Goal: Browse casually

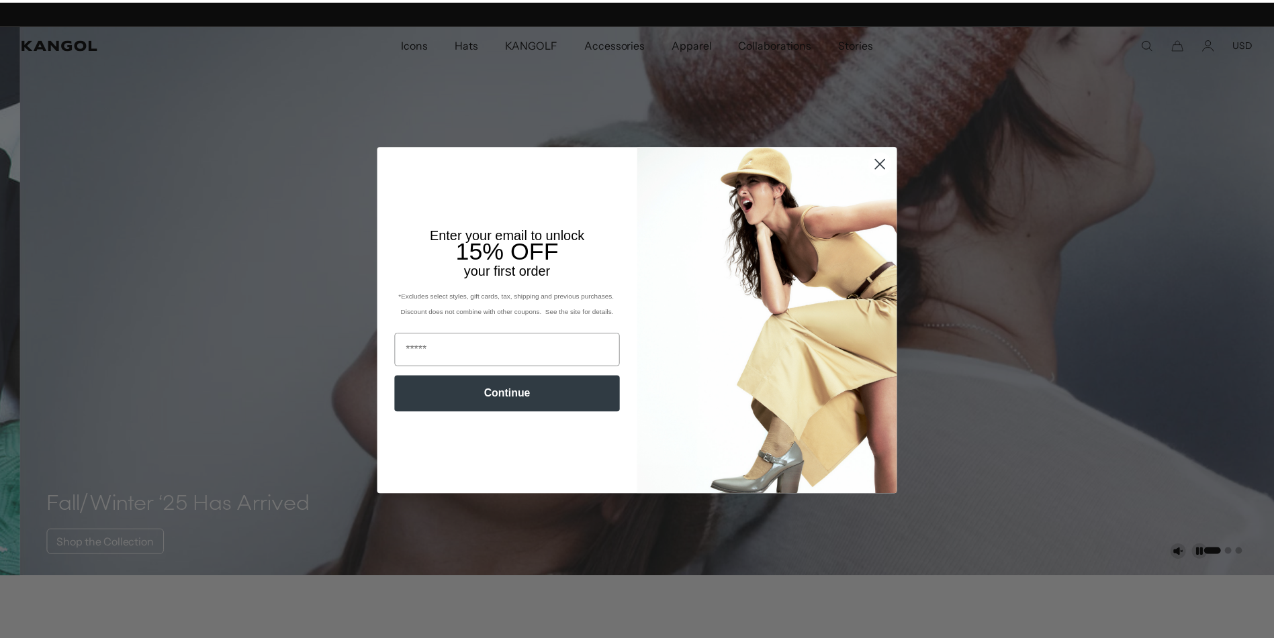
scroll to position [0, 277]
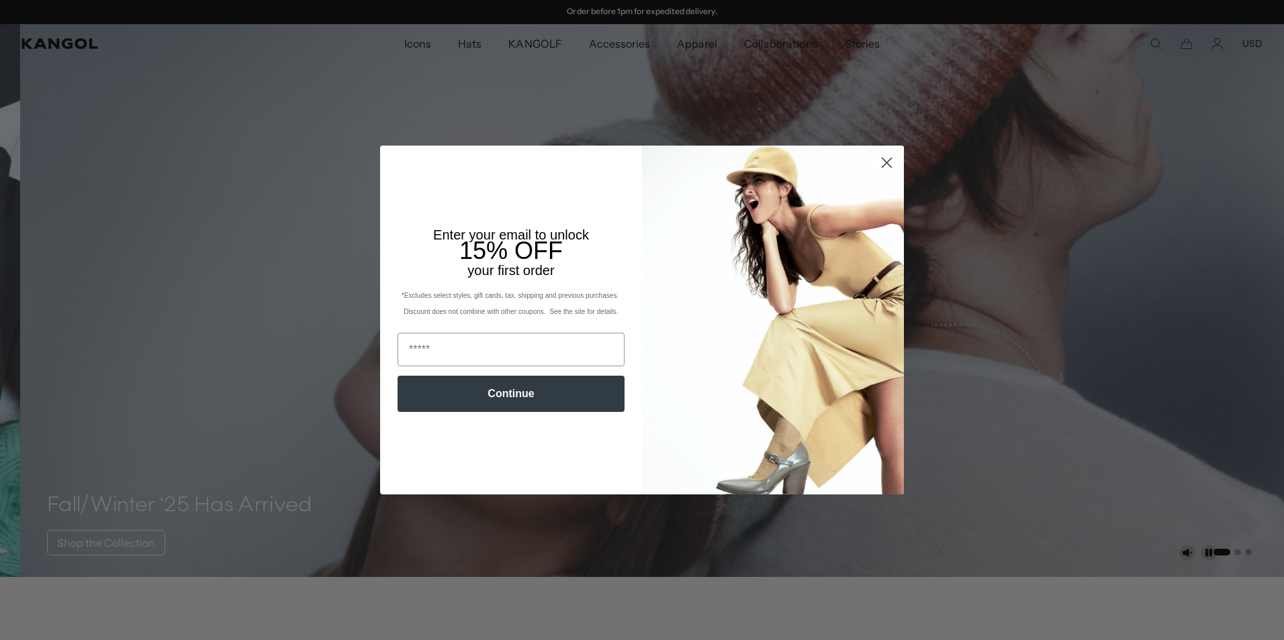
click at [881, 166] on circle "Close dialog" at bounding box center [886, 163] width 22 height 22
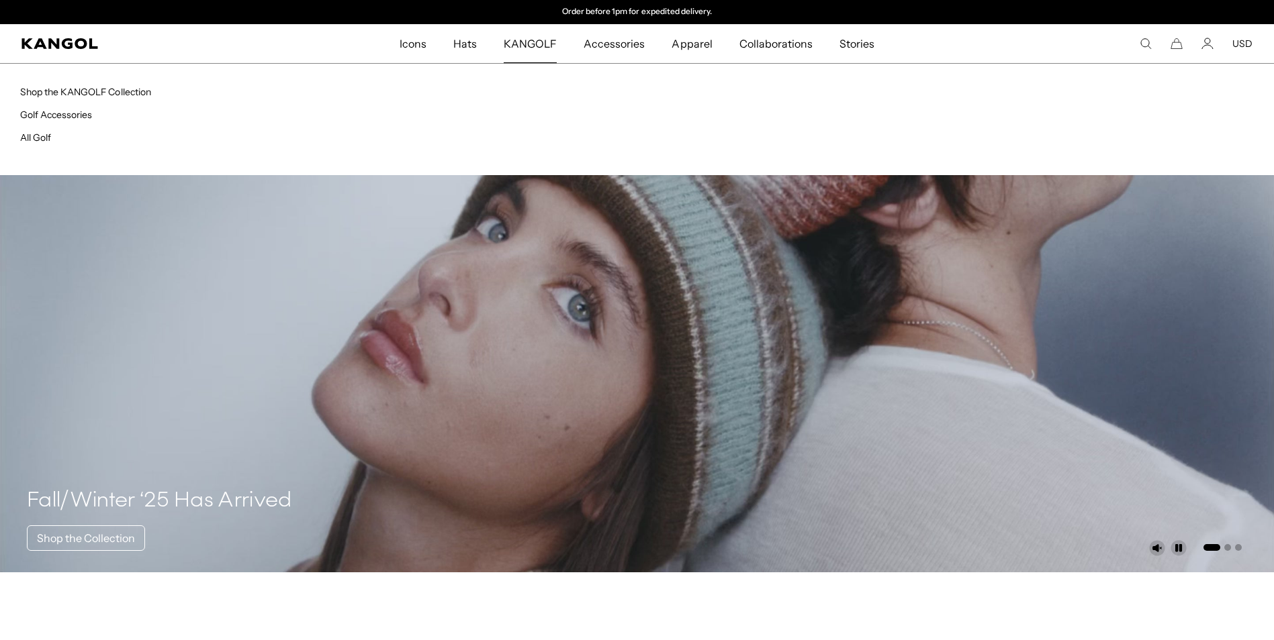
click at [526, 44] on span "KANGOLF" at bounding box center [530, 43] width 53 height 39
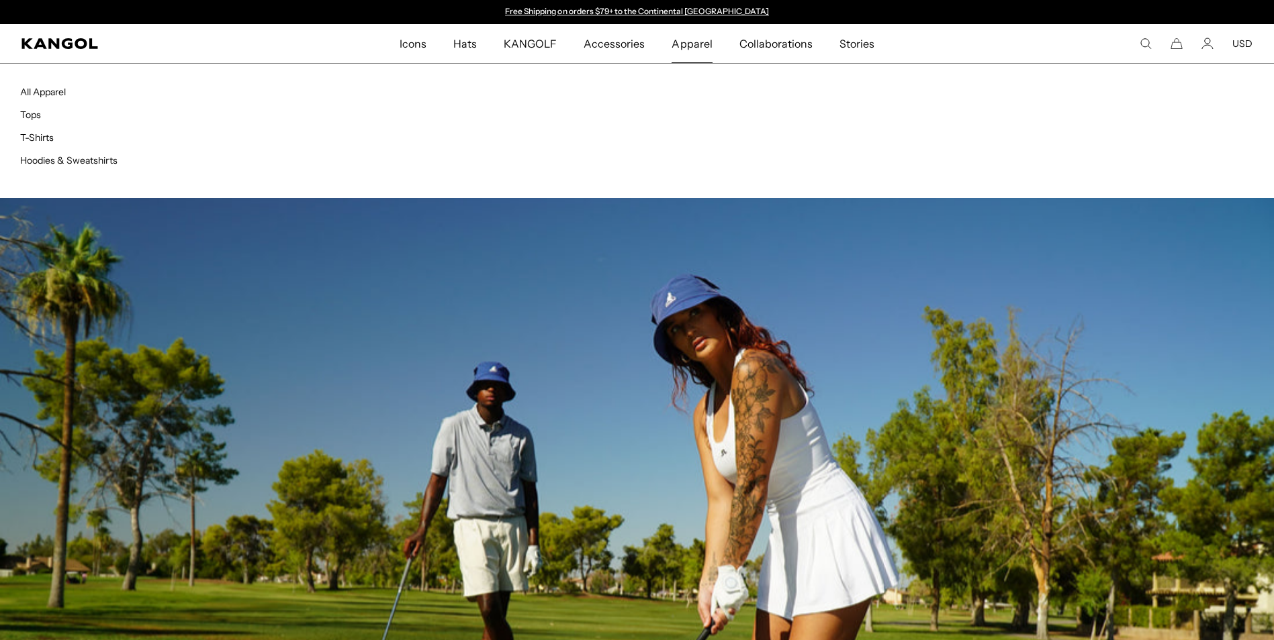
click at [677, 50] on span "Apparel" at bounding box center [691, 43] width 40 height 39
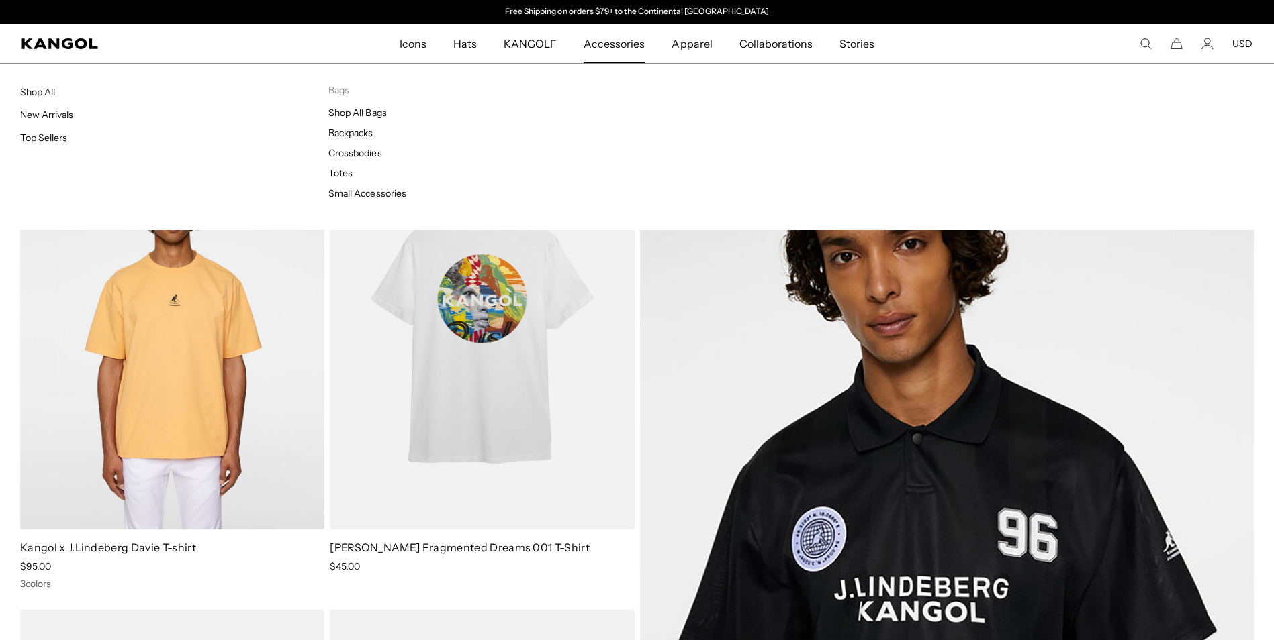
click at [635, 43] on span "Accessories" at bounding box center [613, 43] width 61 height 39
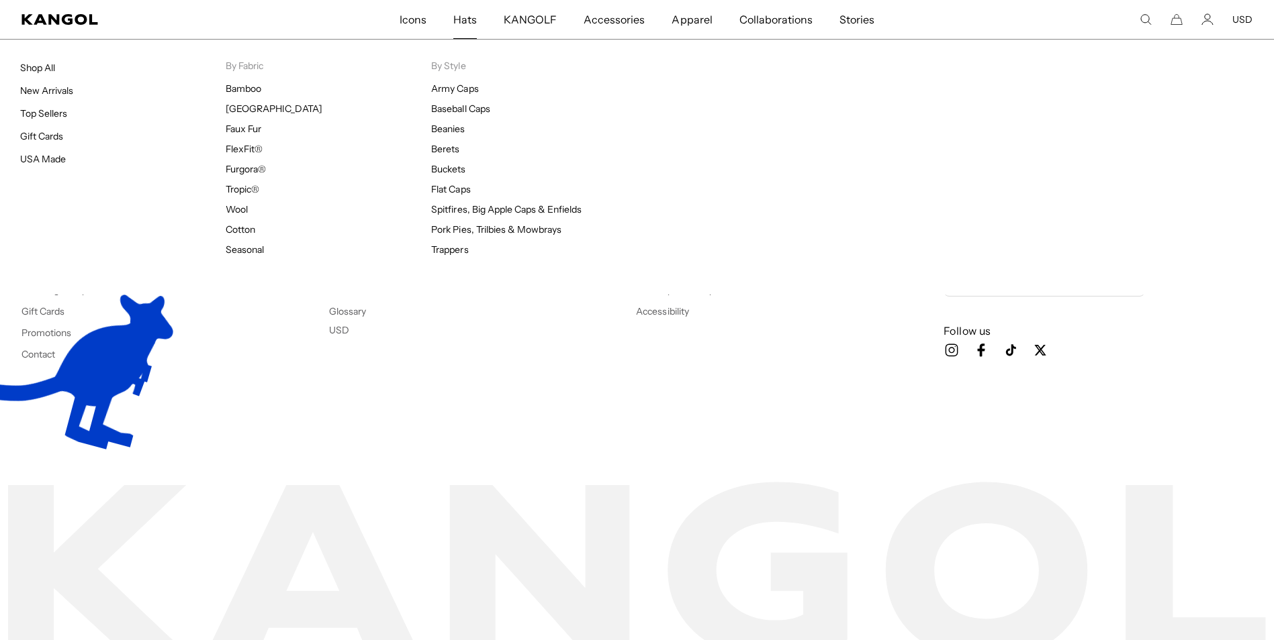
click at [463, 19] on span "Hats" at bounding box center [464, 19] width 23 height 39
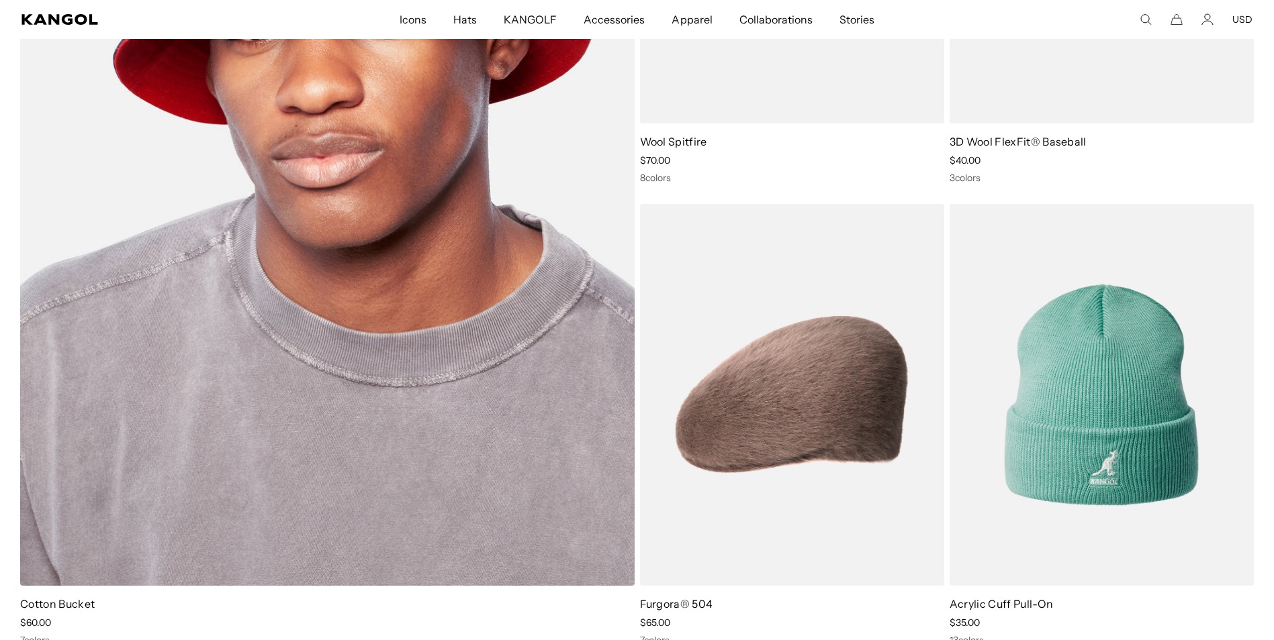
scroll to position [3223, 0]
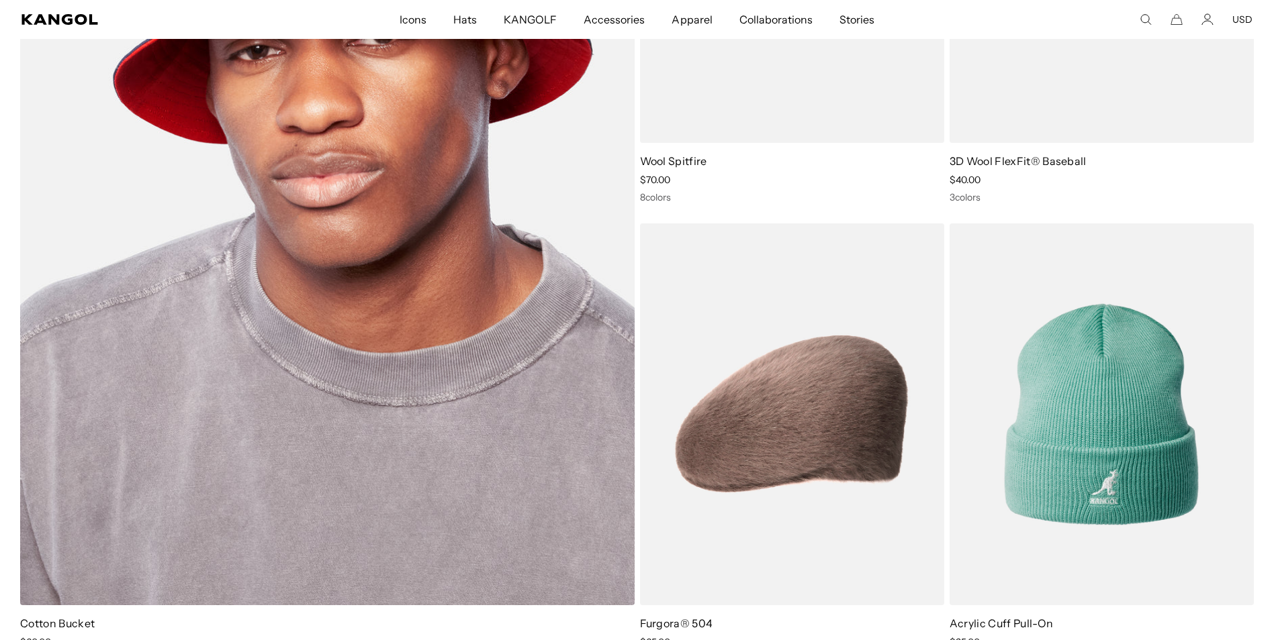
click at [307, 432] on img at bounding box center [327, 183] width 614 height 845
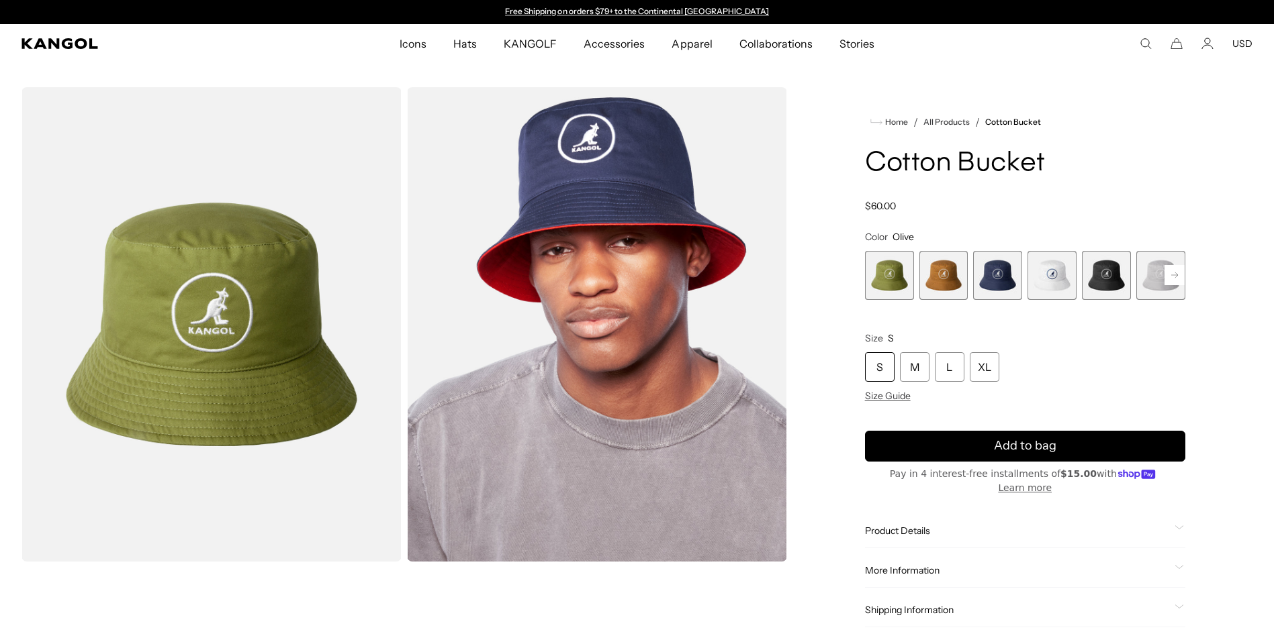
click at [627, 448] on img "Gallery Viewer" at bounding box center [597, 324] width 380 height 475
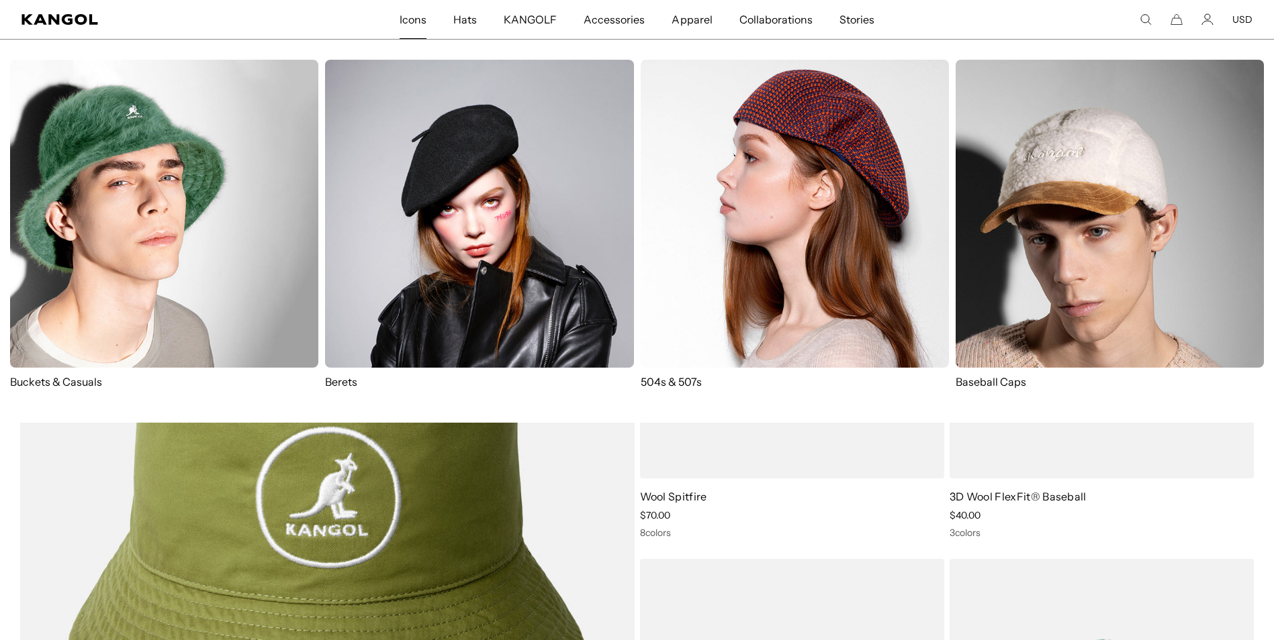
scroll to position [0, 277]
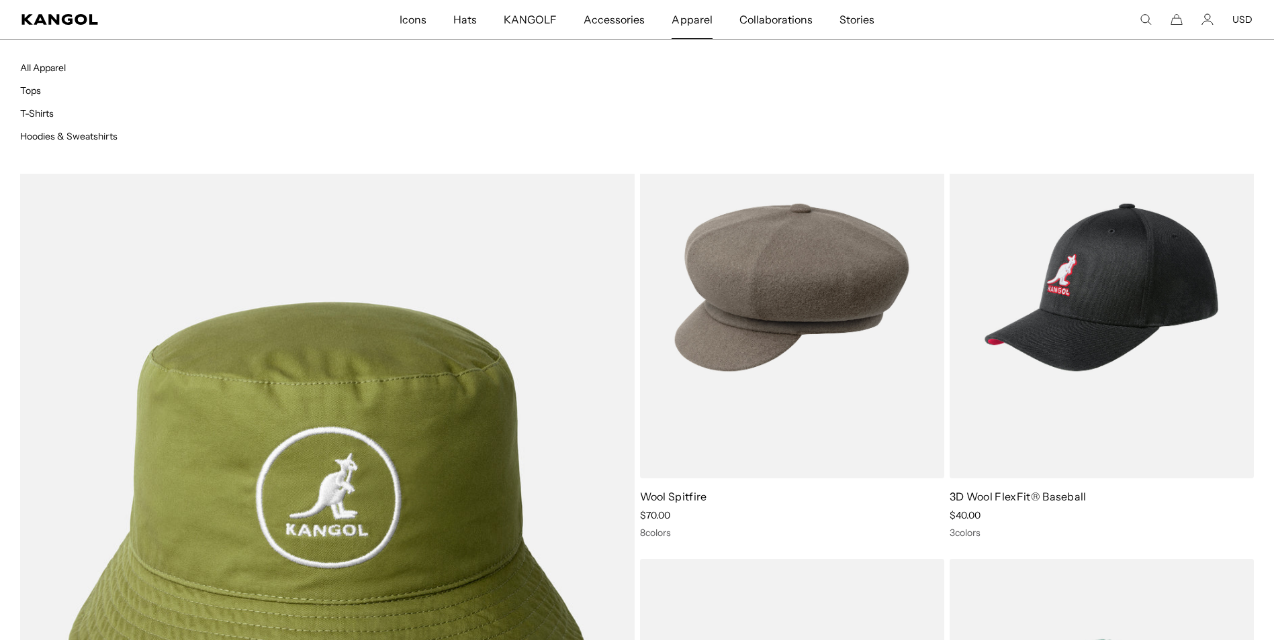
click at [685, 21] on span "Apparel" at bounding box center [691, 19] width 40 height 39
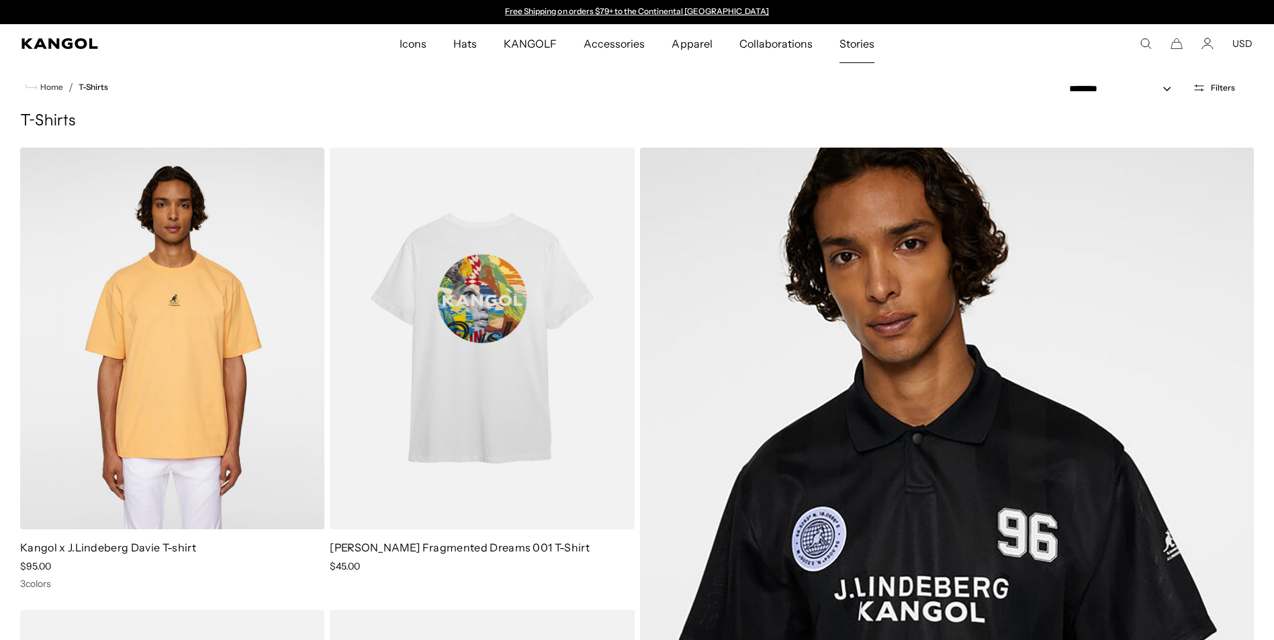
click at [854, 43] on span "Stories" at bounding box center [856, 43] width 35 height 39
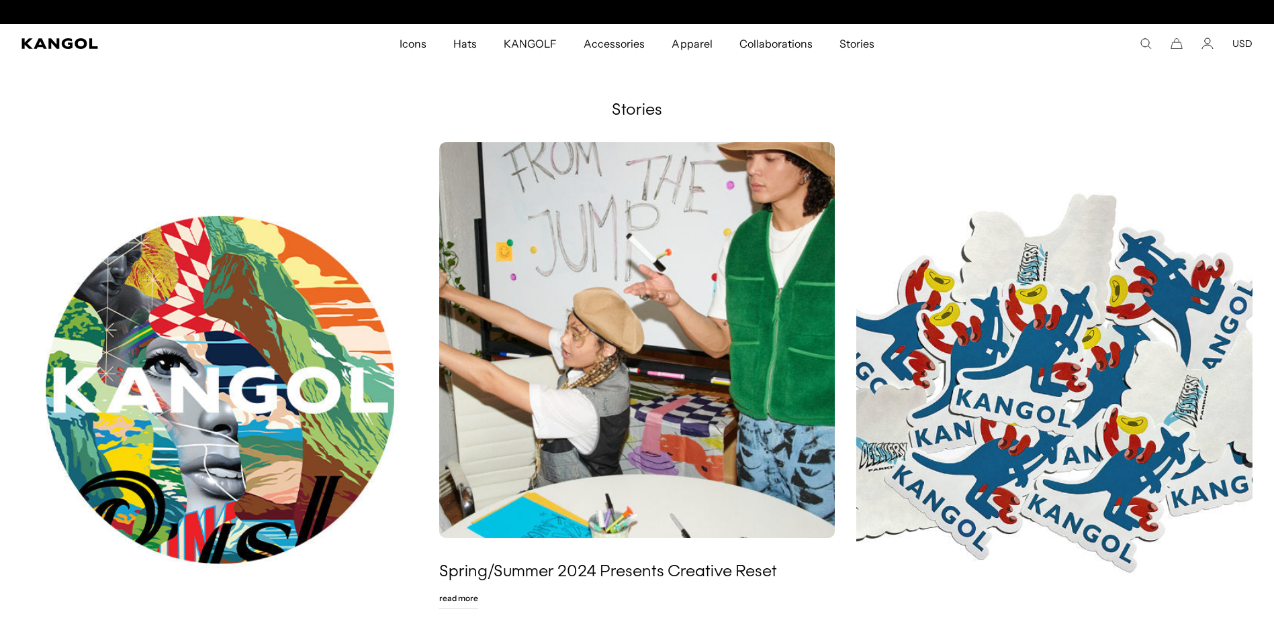
scroll to position [0, 277]
